Goal: Task Accomplishment & Management: Manage account settings

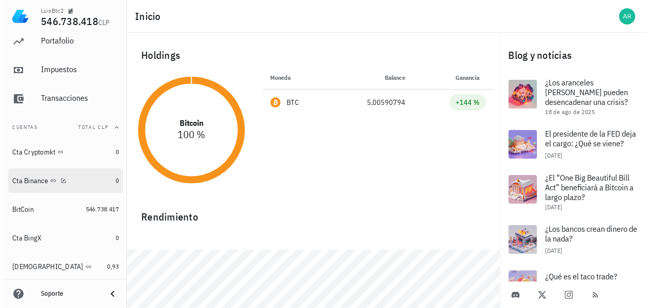
scroll to position [58, 0]
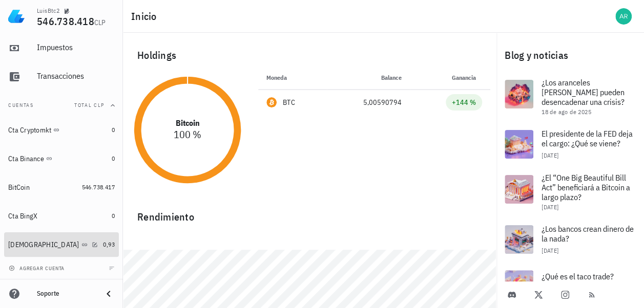
click at [17, 243] on div "Buda" at bounding box center [43, 245] width 71 height 9
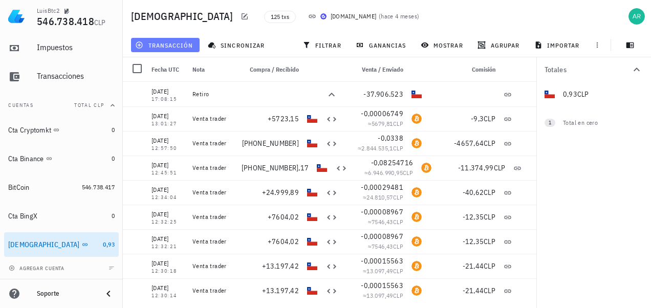
click at [185, 41] on span "transacción" at bounding box center [165, 45] width 56 height 8
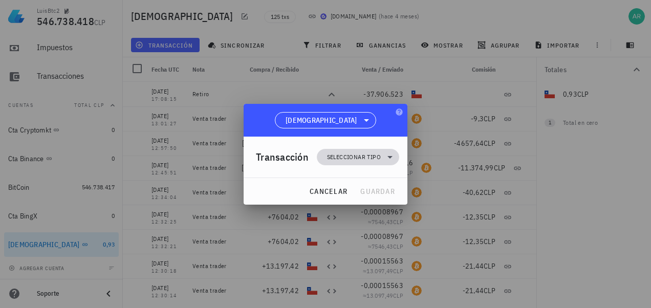
click at [391, 156] on icon at bounding box center [390, 157] width 5 height 3
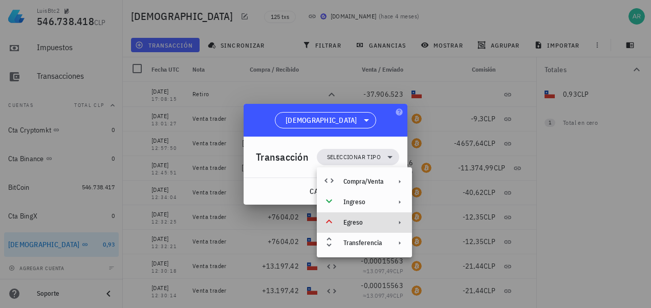
click at [401, 224] on icon at bounding box center [400, 223] width 8 height 8
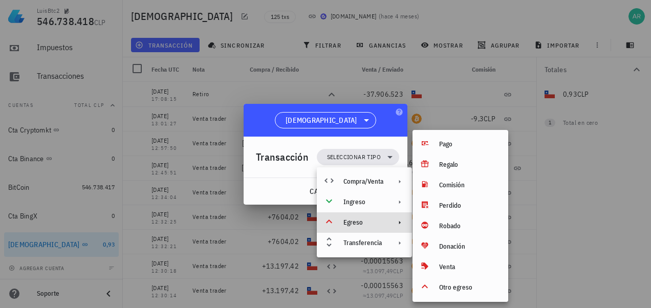
click at [275, 125] on div "Buda" at bounding box center [326, 120] width 164 height 33
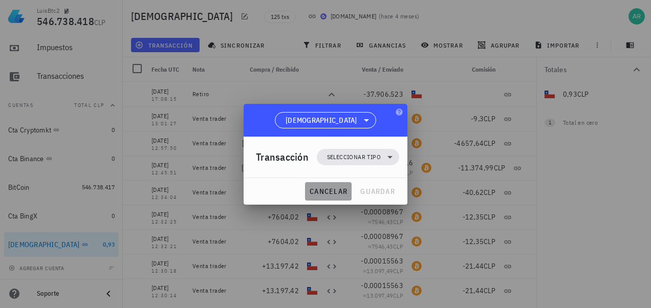
click at [325, 190] on span "cancelar" at bounding box center [328, 191] width 38 height 9
